Goal: Transaction & Acquisition: Purchase product/service

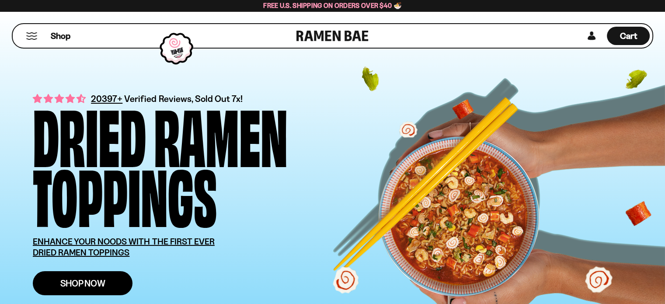
click at [90, 278] on span "Shop Now" at bounding box center [82, 282] width 45 height 9
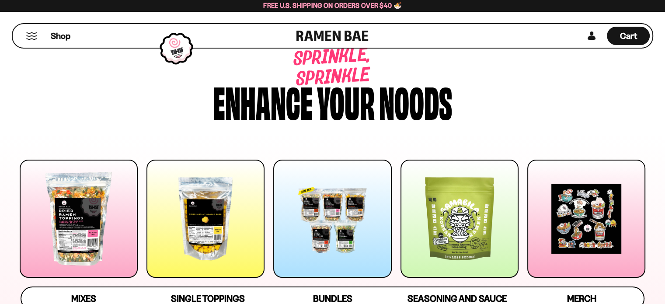
scroll to position [52, 0]
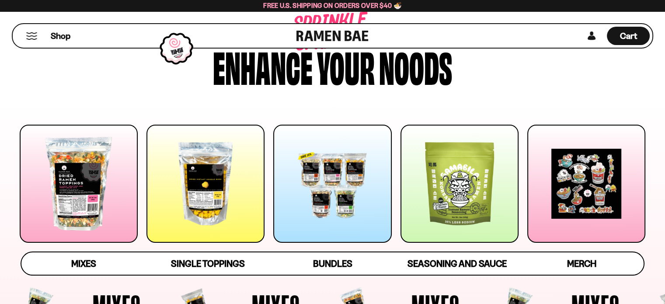
click at [329, 236] on div at bounding box center [332, 184] width 118 height 118
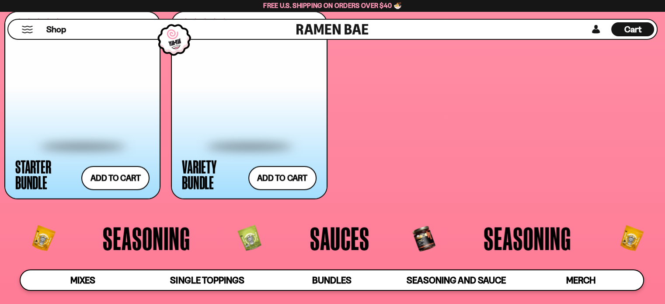
scroll to position [1895, 0]
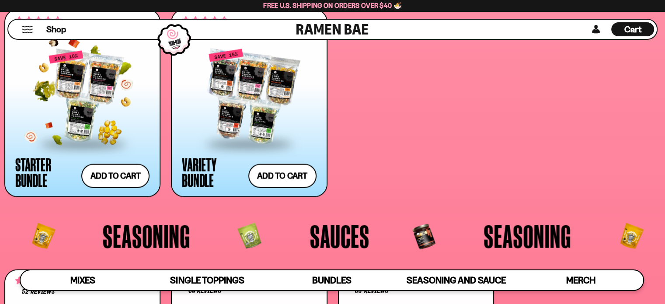
click at [43, 163] on div "Starter Bundle" at bounding box center [46, 171] width 62 height 31
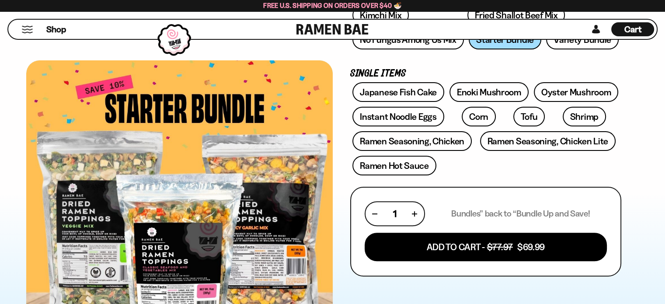
scroll to position [256, 0]
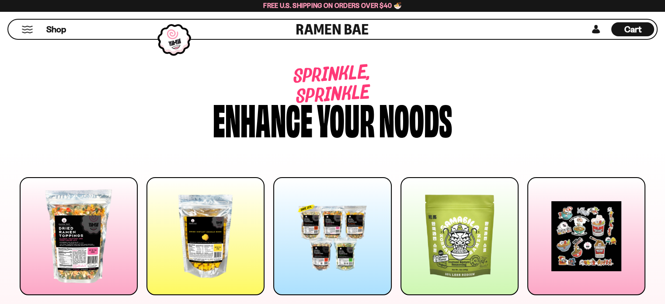
scroll to position [1895, 0]
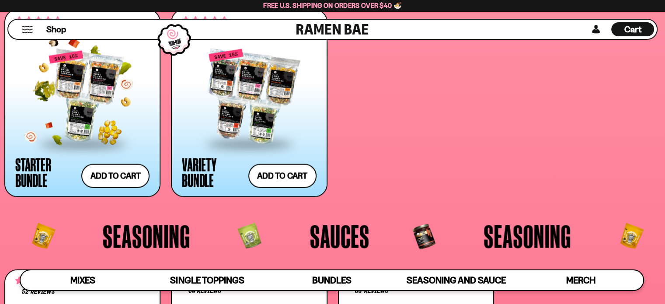
click at [86, 91] on div at bounding box center [82, 96] width 134 height 93
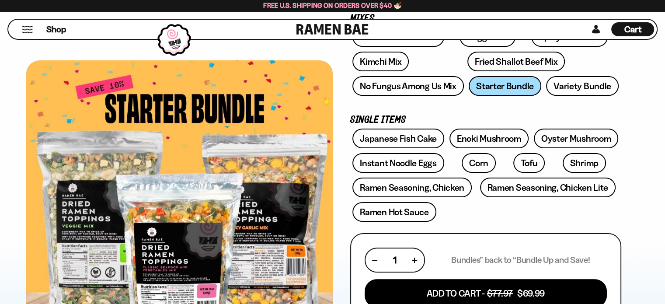
scroll to position [210, 0]
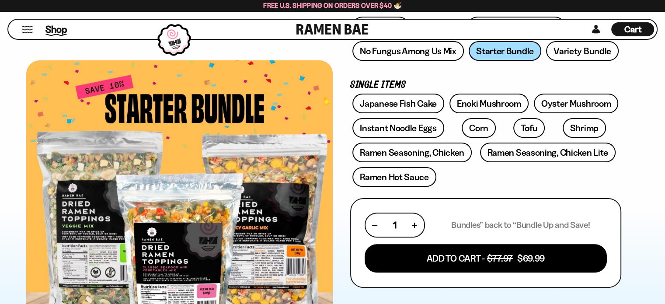
click at [58, 27] on span "Shop" at bounding box center [55, 29] width 21 height 13
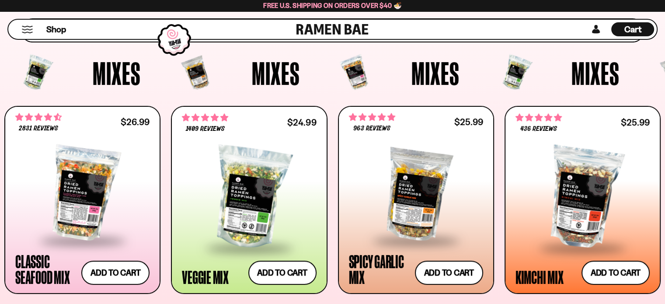
scroll to position [297, 0]
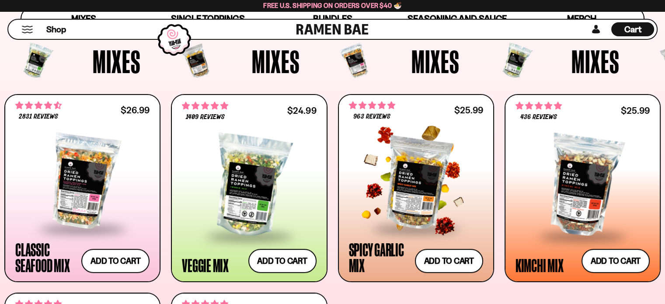
click at [429, 203] on div at bounding box center [416, 181] width 134 height 93
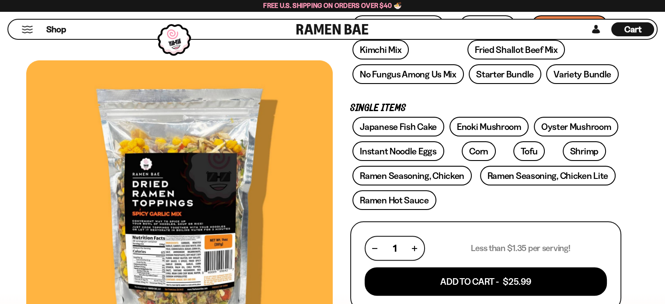
scroll to position [210, 0]
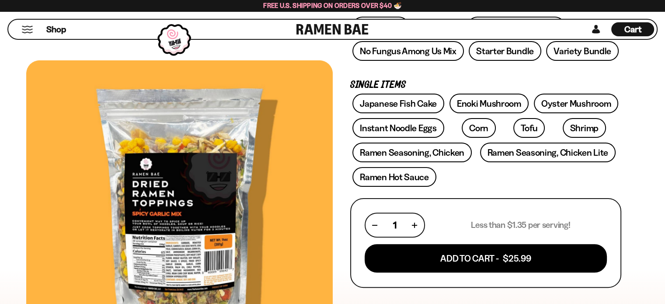
click at [179, 255] on div at bounding box center [179, 209] width 306 height 299
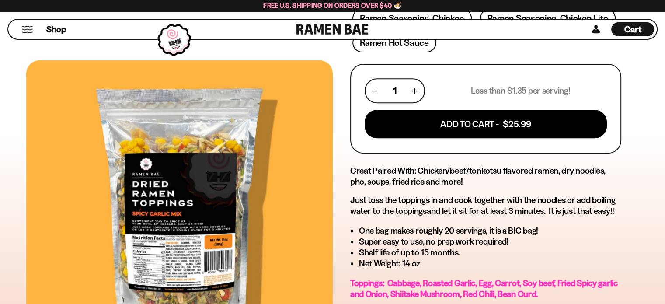
scroll to position [420, 0]
